Goal: Find specific page/section: Find specific page/section

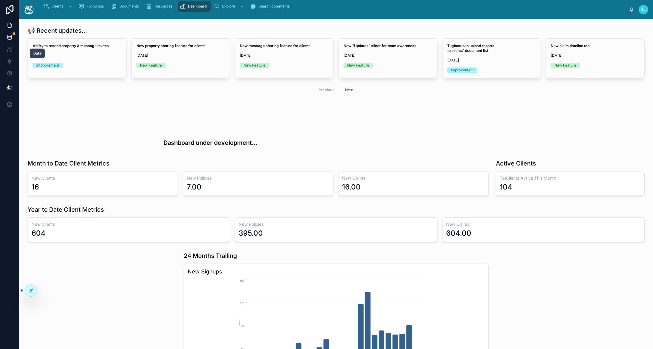
click at [19, 43] on link at bounding box center [9, 37] width 19 height 12
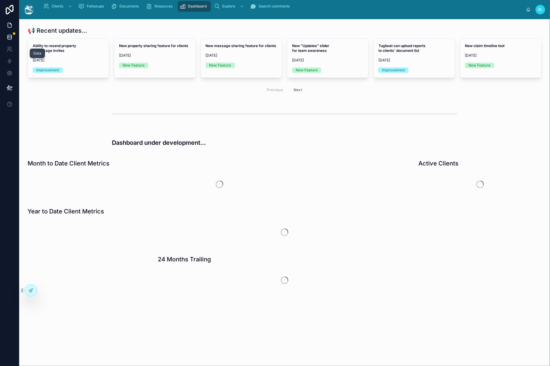
click at [19, 43] on link at bounding box center [9, 37] width 19 height 12
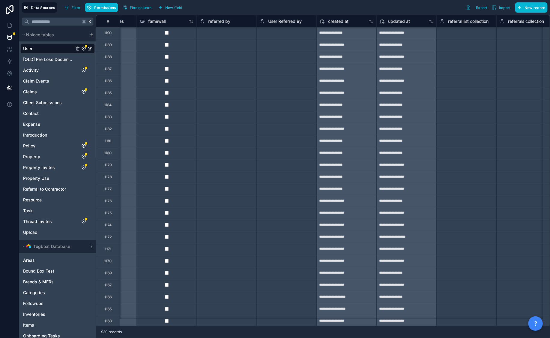
scroll to position [0, 3941]
